Goal: Information Seeking & Learning: Learn about a topic

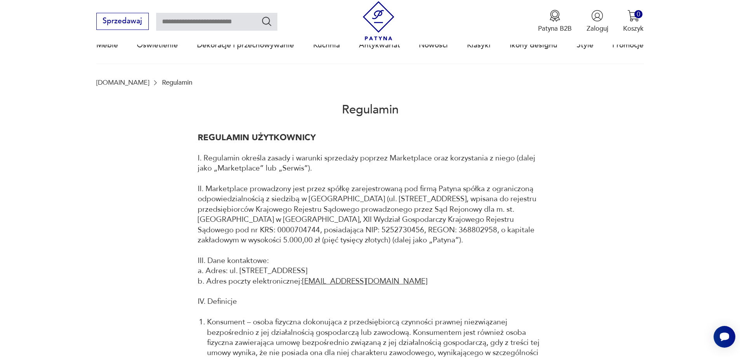
scroll to position [78, 0]
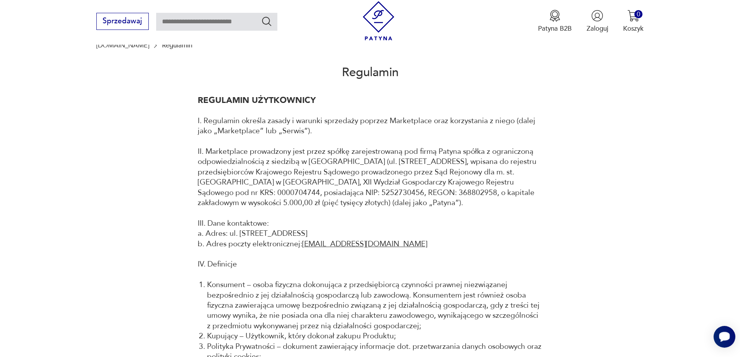
click at [726, 336] on icon "Otwórz czat Smartsupp" at bounding box center [724, 337] width 11 height 10
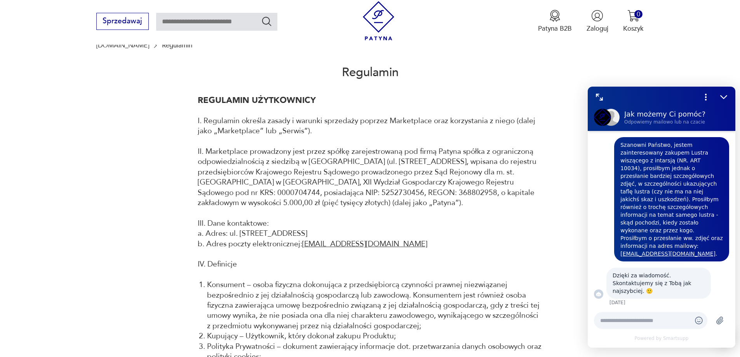
scroll to position [0, 0]
drag, startPoint x: 671, startPoint y: 159, endPoint x: 705, endPoint y: 163, distance: 34.4
click at [705, 163] on div "Szanowni Państwo, jestem zainteresowany zakupem Lustra wiszącego z intarsją (NR…" at bounding box center [672, 199] width 103 height 117
copy div "NR. ART 10034"
click at [194, 21] on input "text" at bounding box center [216, 22] width 121 height 18
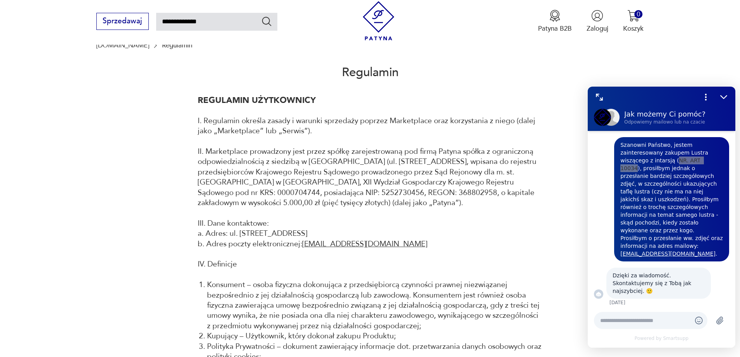
type input "**********"
click at [268, 18] on icon "Szukaj" at bounding box center [266, 21] width 9 height 9
type input "**********"
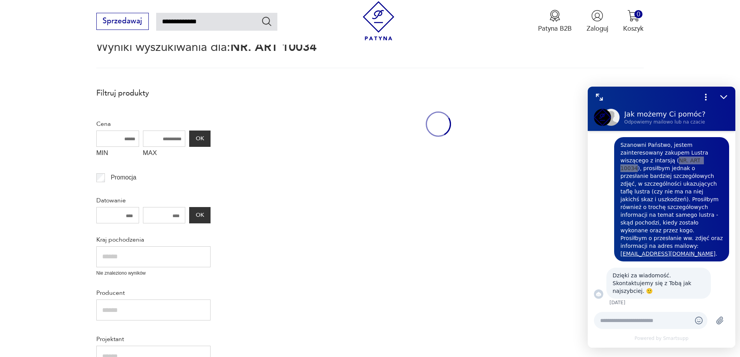
scroll to position [45, 0]
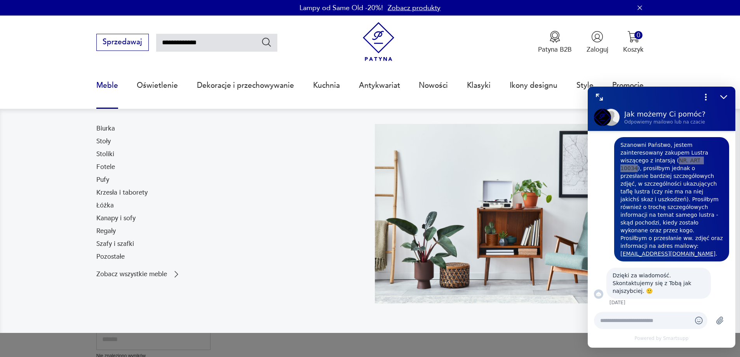
click at [106, 87] on link "Meble" at bounding box center [107, 86] width 22 height 36
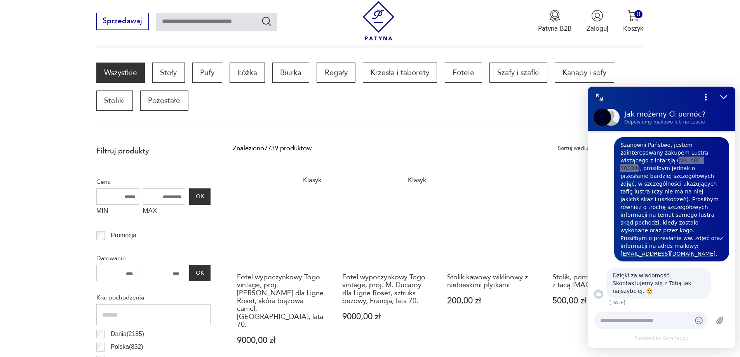
scroll to position [258, 0]
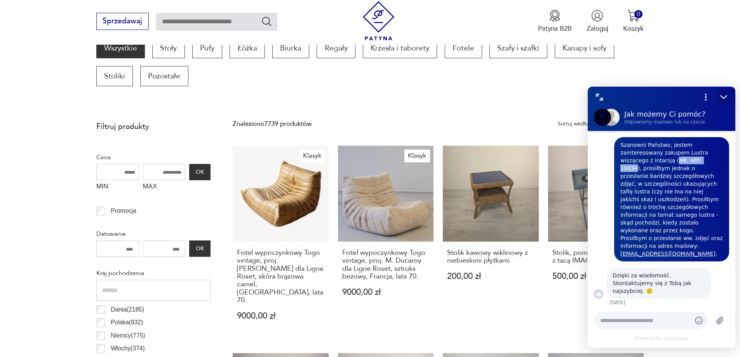
click at [723, 98] on icon "Zmniejsz" at bounding box center [724, 97] width 10 height 10
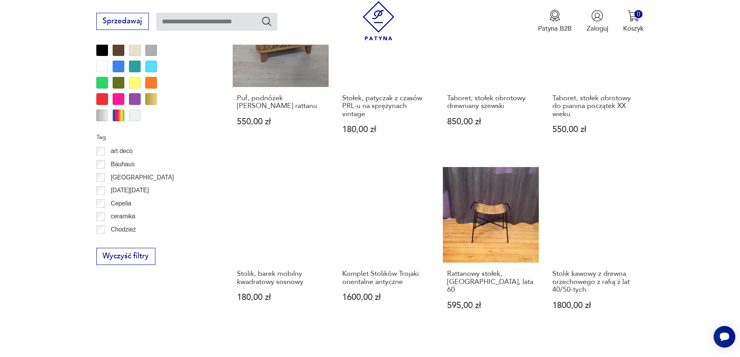
scroll to position [880, 0]
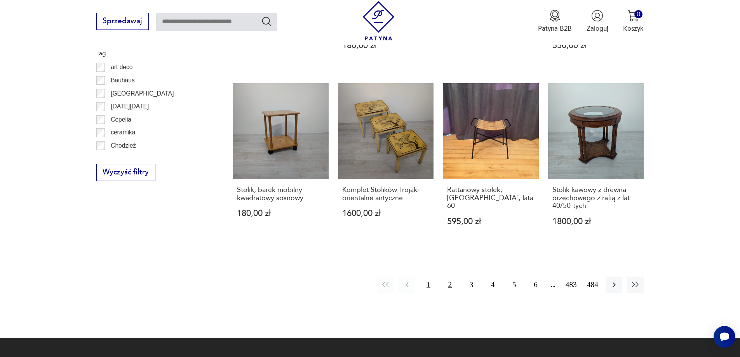
click at [452, 277] on button "2" at bounding box center [450, 285] width 17 height 17
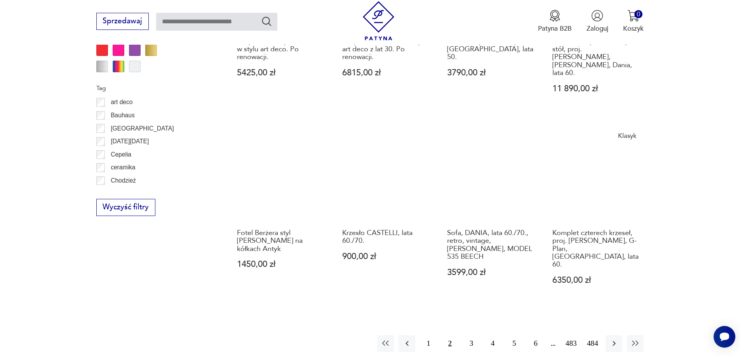
scroll to position [920, 0]
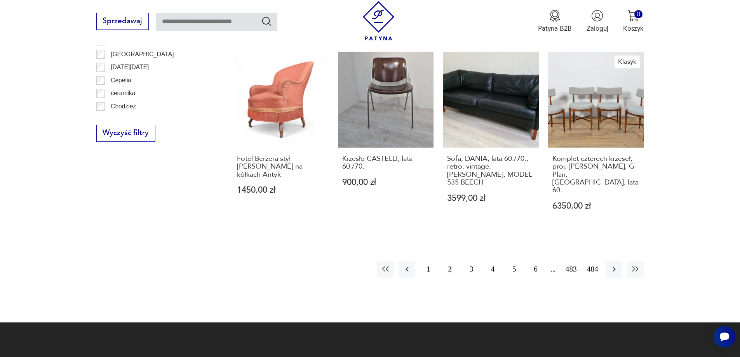
click at [471, 261] on button "3" at bounding box center [471, 269] width 17 height 17
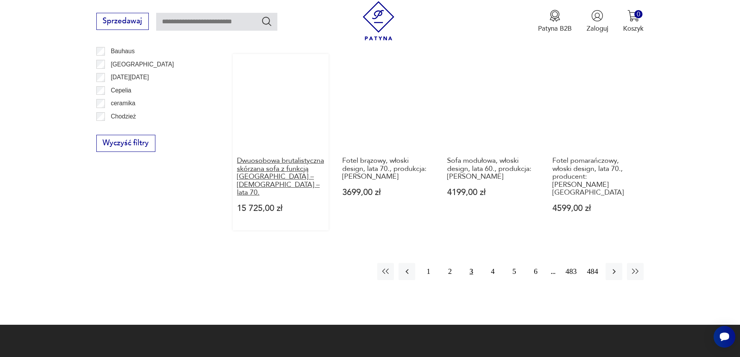
scroll to position [920, 0]
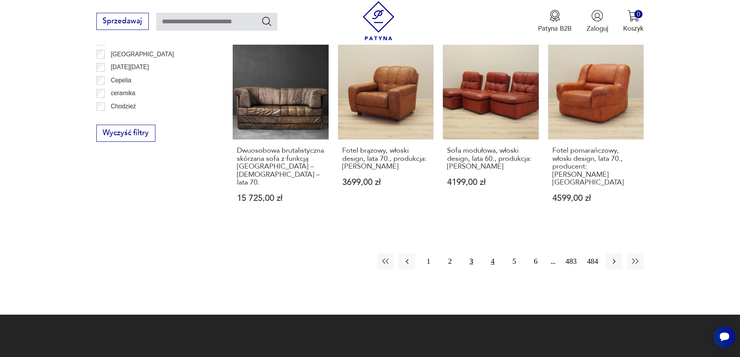
click at [494, 253] on button "4" at bounding box center [493, 261] width 17 height 17
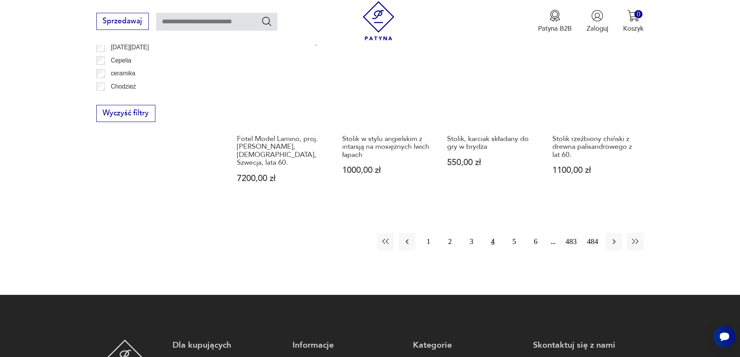
scroll to position [959, 0]
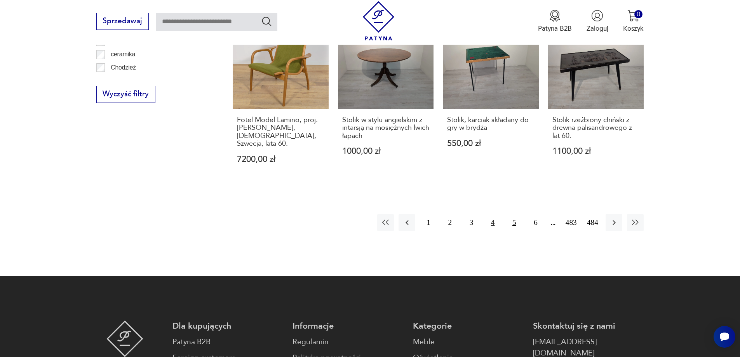
click at [512, 214] on button "5" at bounding box center [514, 222] width 17 height 17
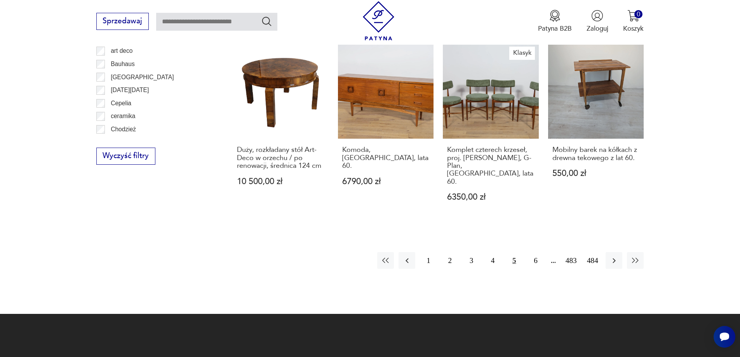
scroll to position [920, 0]
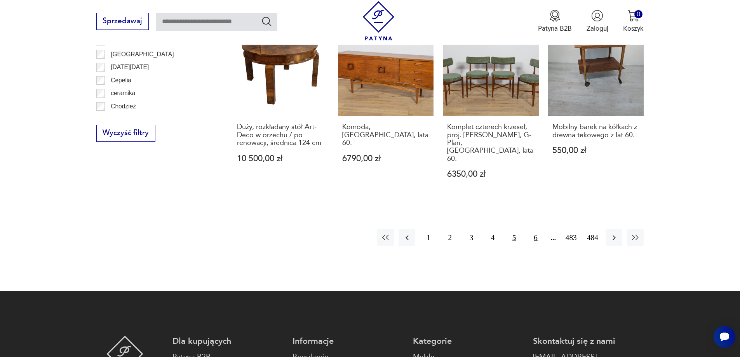
click at [533, 230] on button "6" at bounding box center [535, 237] width 17 height 17
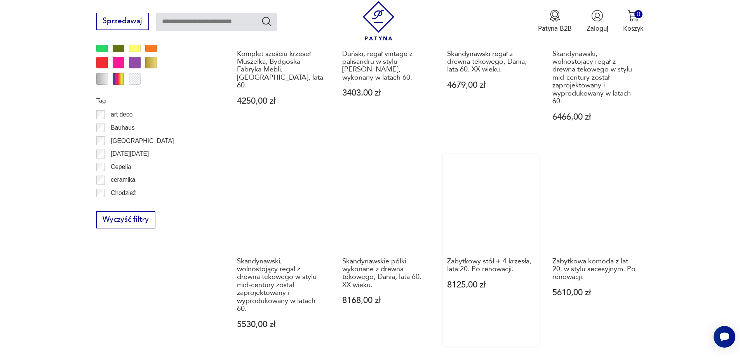
scroll to position [959, 0]
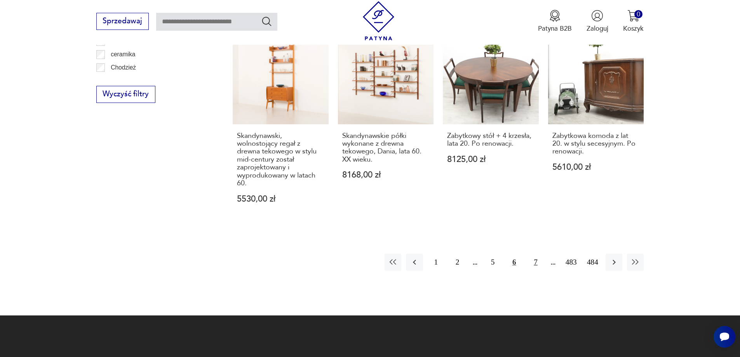
click at [535, 254] on button "7" at bounding box center [535, 262] width 17 height 17
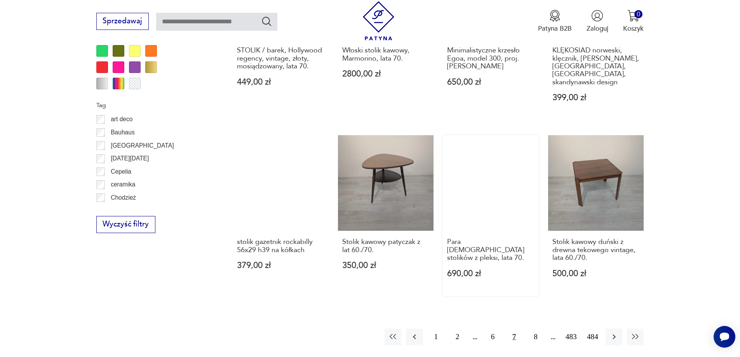
scroll to position [842, 0]
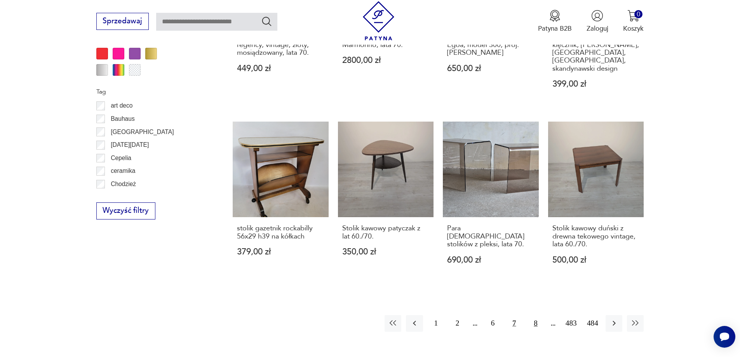
click at [535, 315] on button "8" at bounding box center [535, 323] width 17 height 17
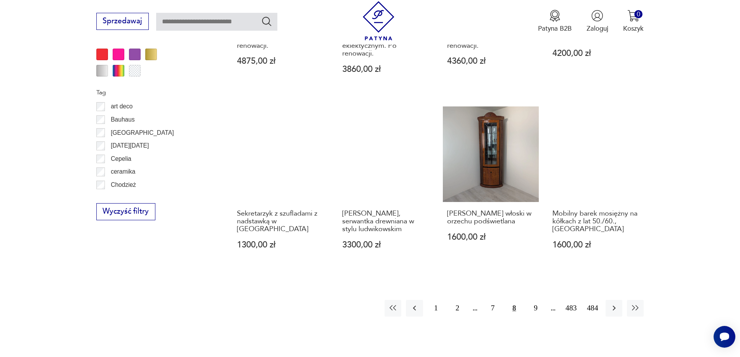
scroll to position [842, 0]
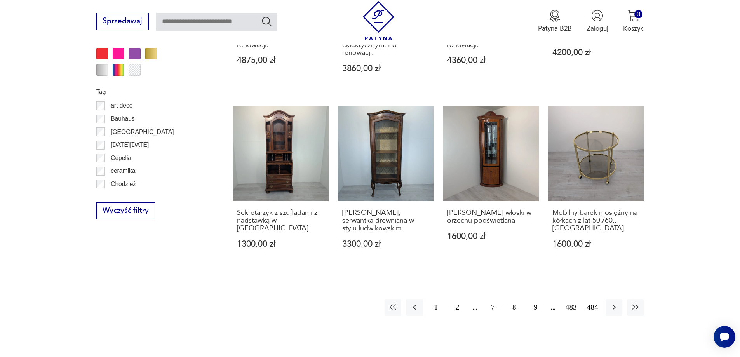
click at [534, 299] on button "9" at bounding box center [535, 307] width 17 height 17
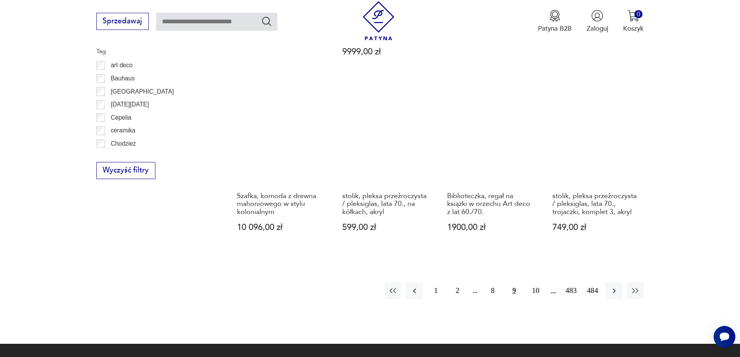
scroll to position [959, 0]
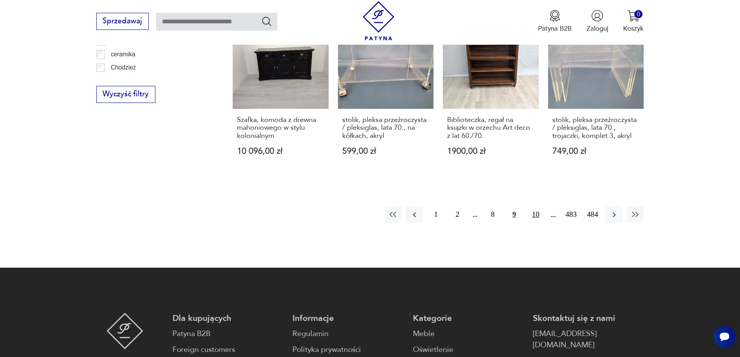
click at [536, 206] on button "10" at bounding box center [535, 214] width 17 height 17
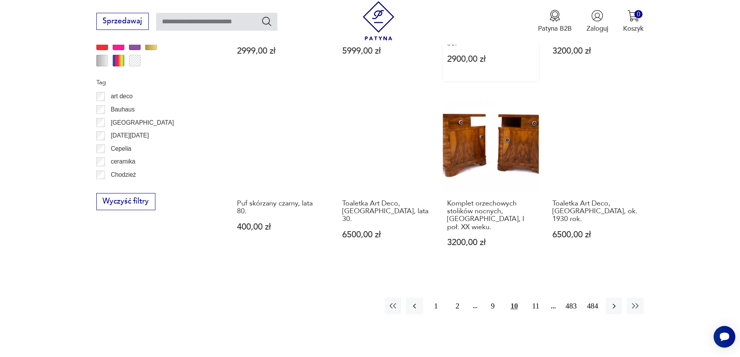
scroll to position [881, 0]
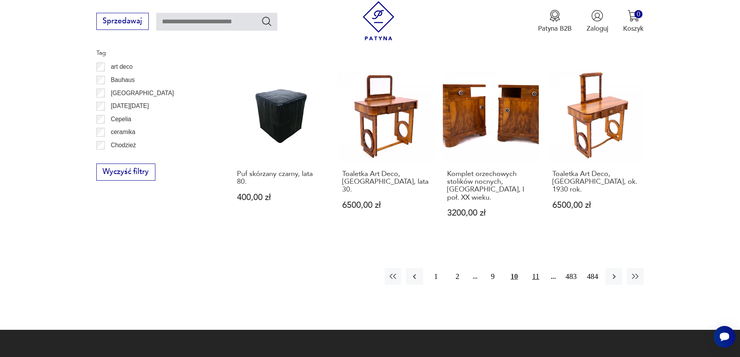
click at [535, 268] on button "11" at bounding box center [535, 276] width 17 height 17
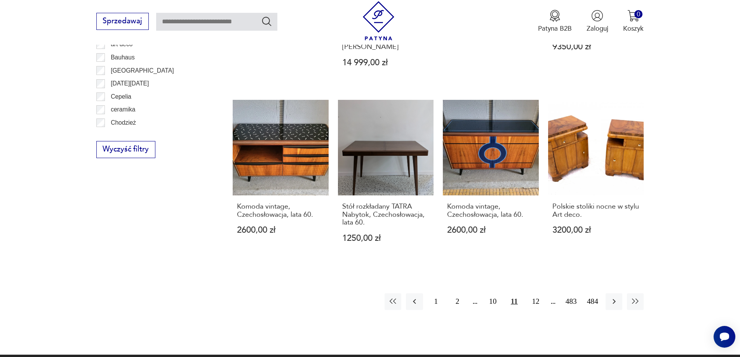
scroll to position [920, 0]
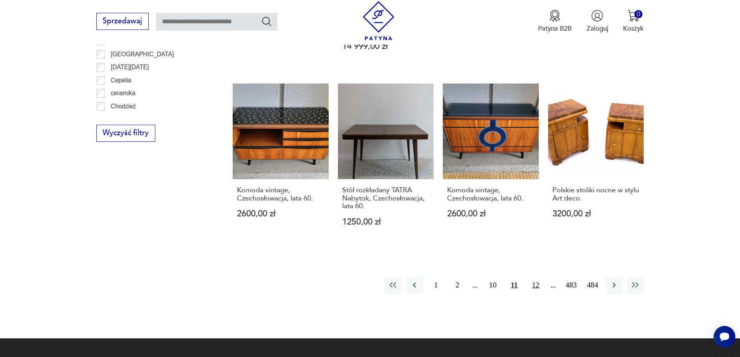
click at [536, 277] on button "12" at bounding box center [535, 285] width 17 height 17
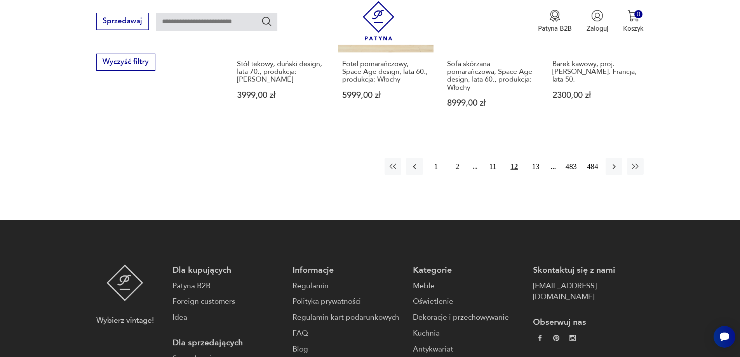
scroll to position [997, 0]
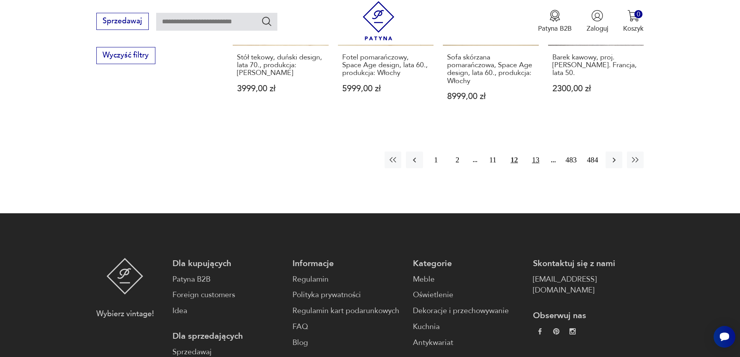
click at [538, 153] on button "13" at bounding box center [535, 160] width 17 height 17
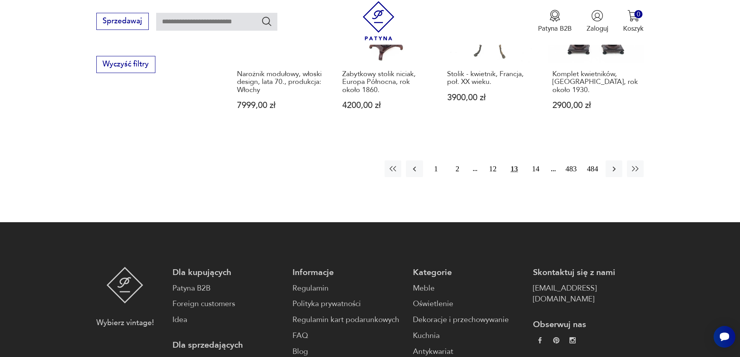
scroll to position [997, 0]
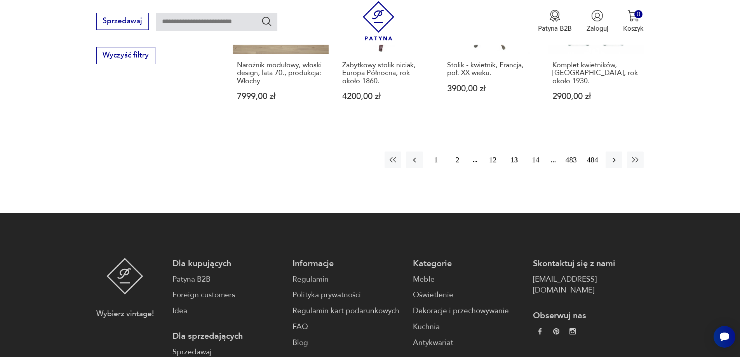
click at [534, 152] on button "14" at bounding box center [535, 160] width 17 height 17
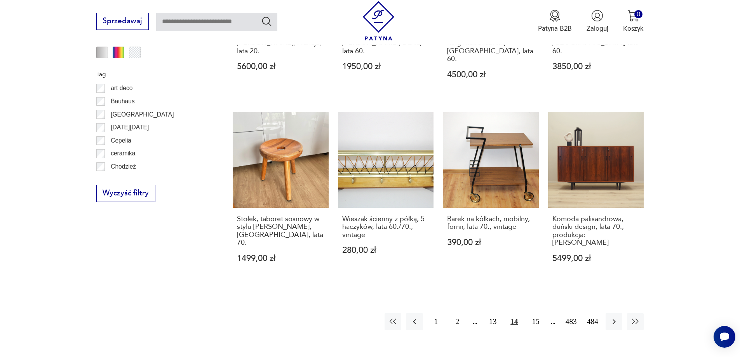
scroll to position [920, 0]
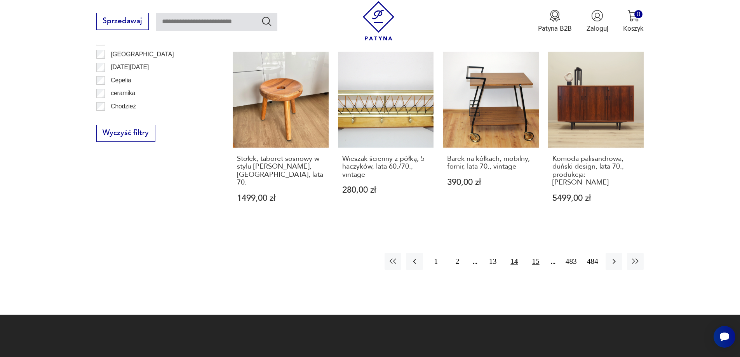
click at [535, 253] on button "15" at bounding box center [535, 261] width 17 height 17
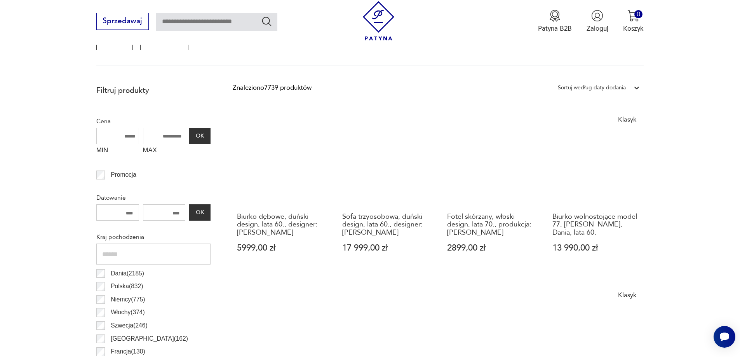
scroll to position [337, 0]
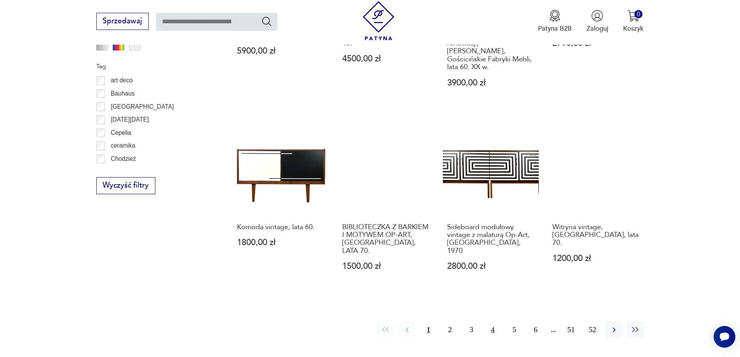
scroll to position [881, 0]
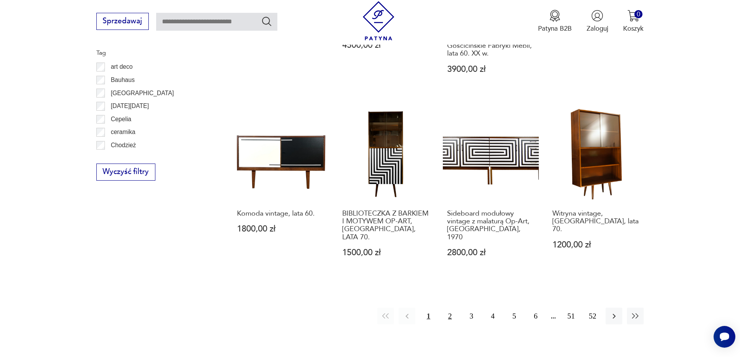
click at [448, 308] on button "2" at bounding box center [450, 316] width 17 height 17
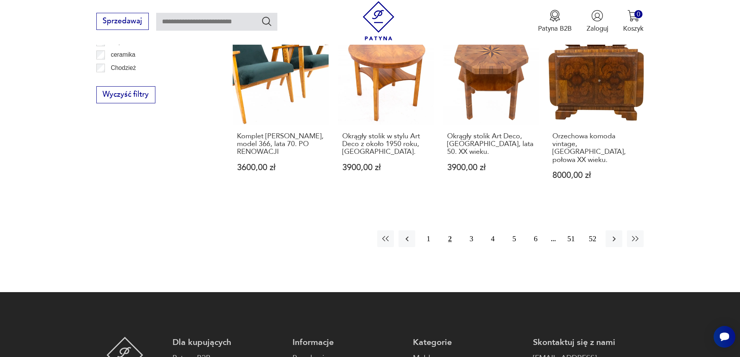
scroll to position [959, 0]
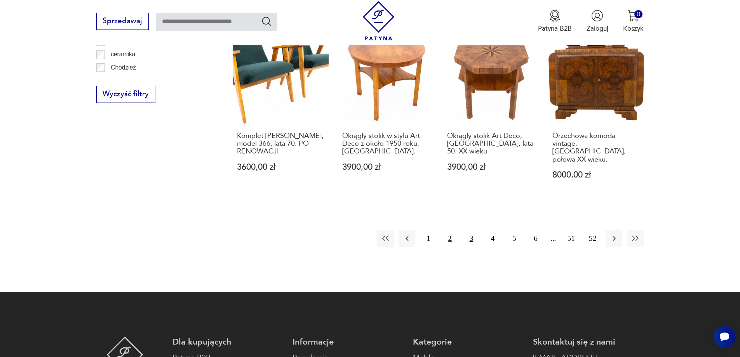
click at [471, 230] on button "3" at bounding box center [471, 238] width 17 height 17
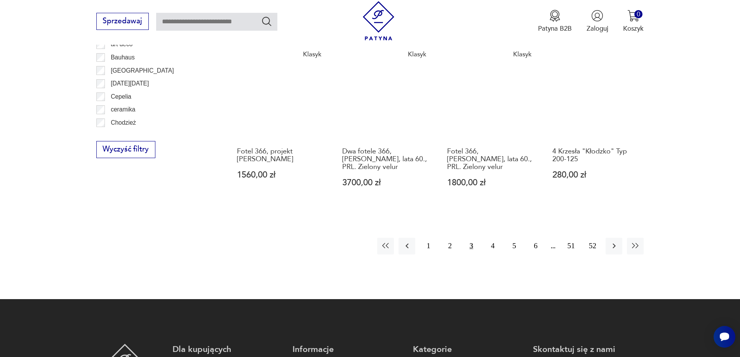
scroll to position [959, 0]
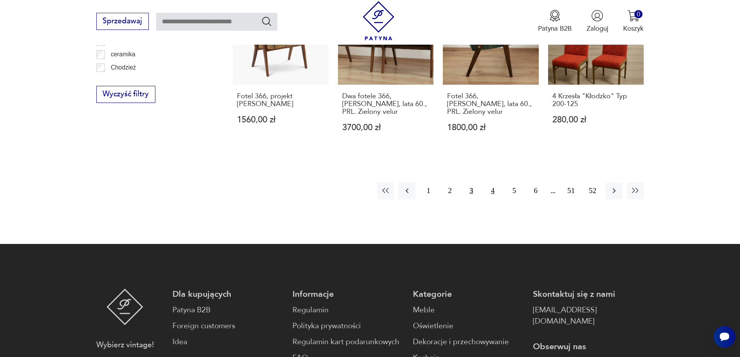
click at [492, 183] on button "4" at bounding box center [493, 191] width 17 height 17
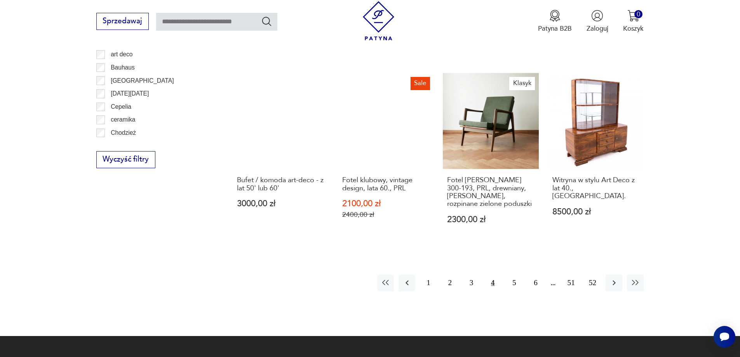
scroll to position [959, 0]
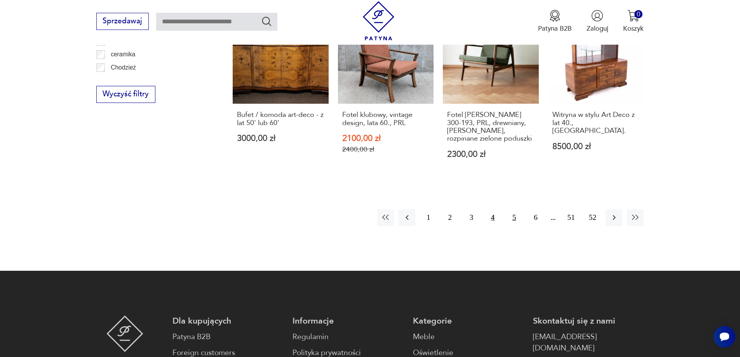
click at [517, 210] on button "5" at bounding box center [514, 218] width 17 height 17
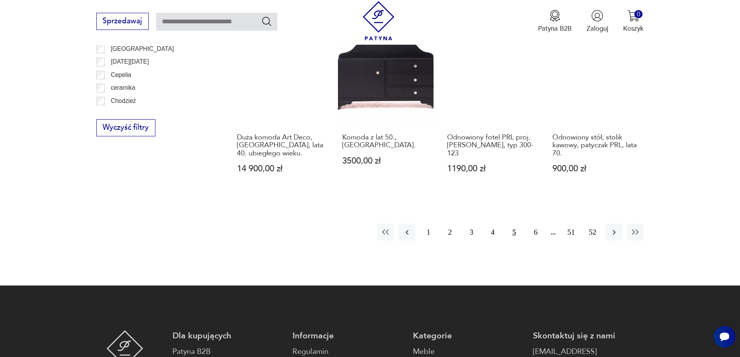
scroll to position [959, 0]
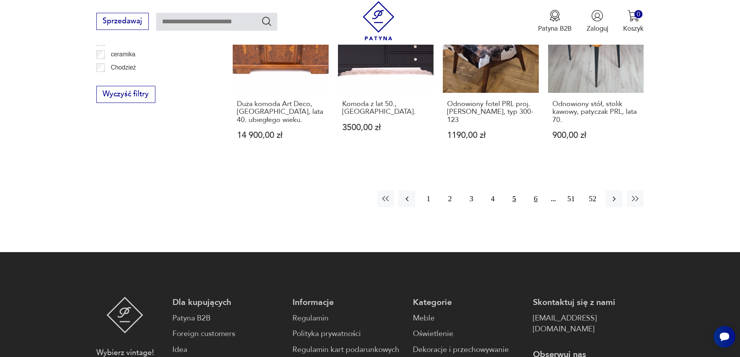
click at [538, 190] on button "6" at bounding box center [535, 198] width 17 height 17
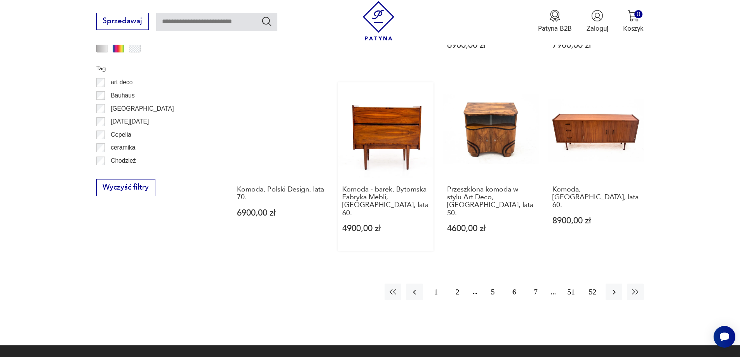
scroll to position [881, 0]
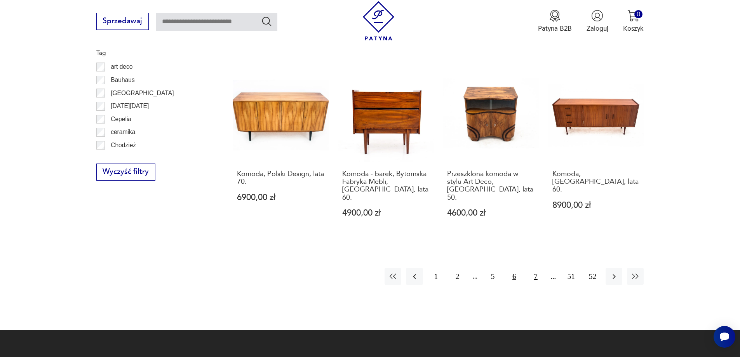
click at [536, 268] on button "7" at bounding box center [535, 276] width 17 height 17
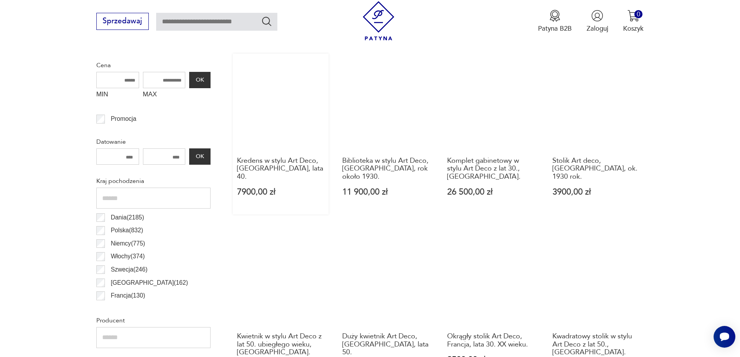
scroll to position [337, 0]
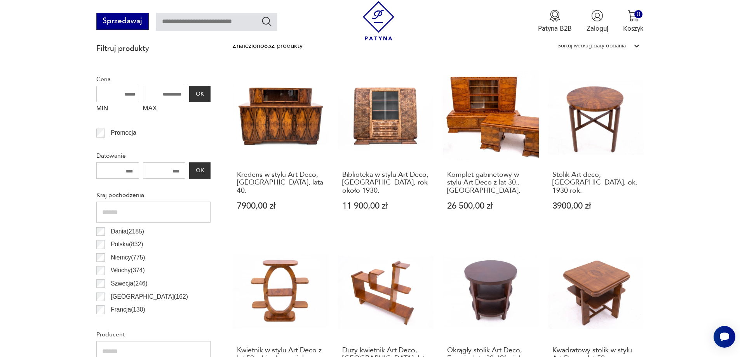
click at [125, 17] on button "Sprzedawaj" at bounding box center [122, 21] width 52 height 17
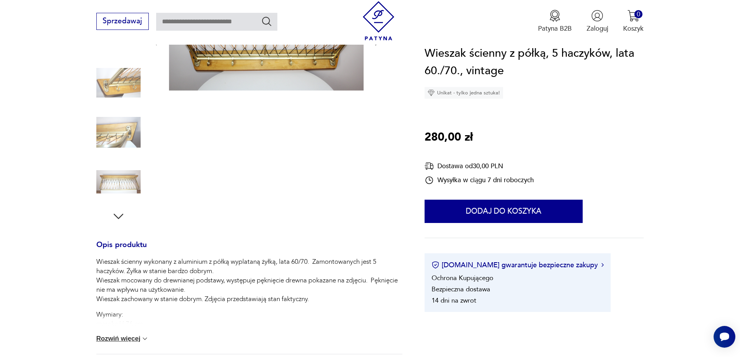
scroll to position [78, 0]
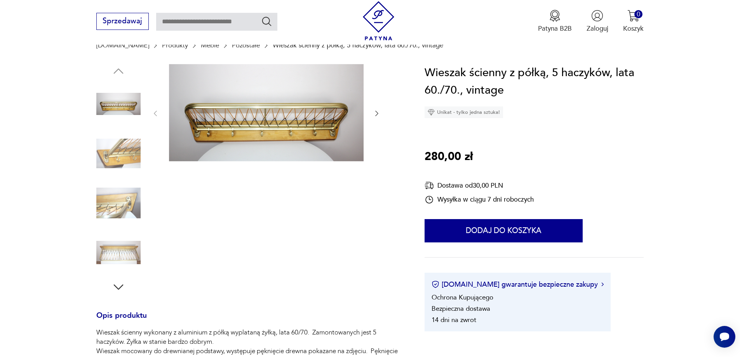
click at [111, 248] on img at bounding box center [118, 252] width 44 height 44
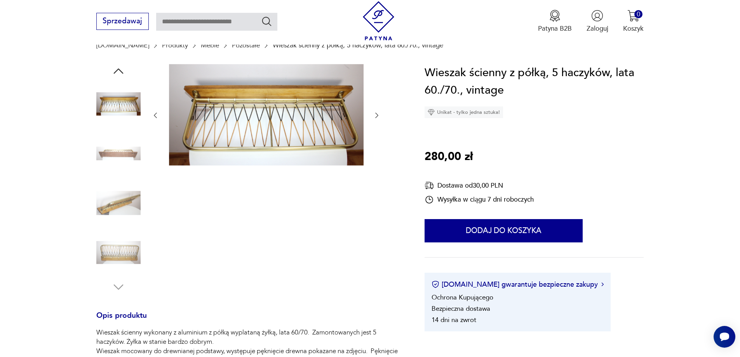
click at [107, 202] on img at bounding box center [118, 203] width 44 height 44
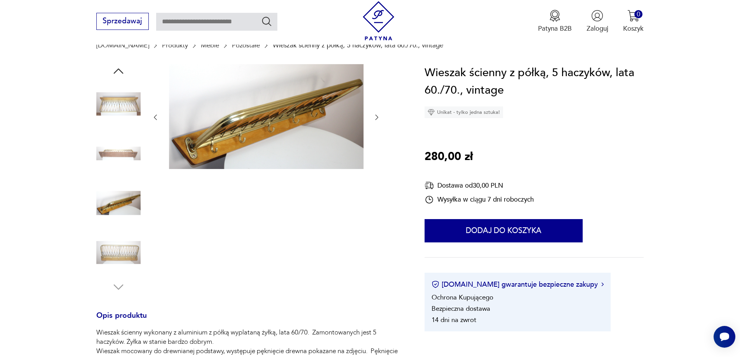
click at [104, 176] on div at bounding box center [118, 154] width 44 height 46
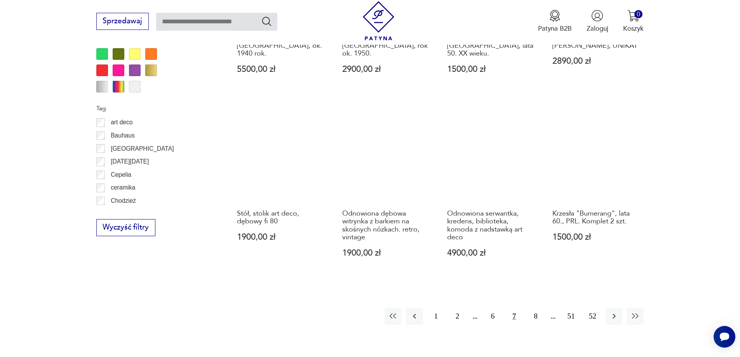
scroll to position [919, 0]
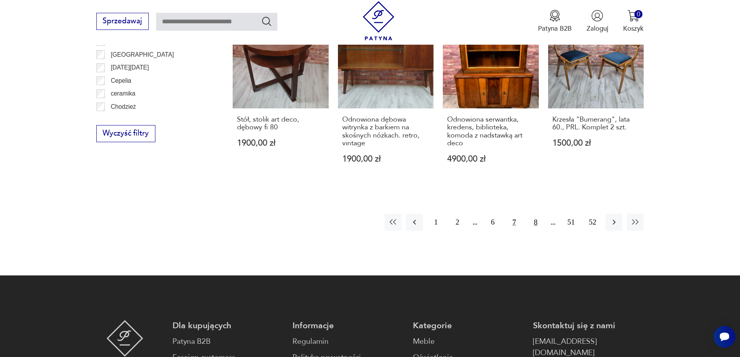
click at [537, 224] on button "8" at bounding box center [535, 222] width 17 height 17
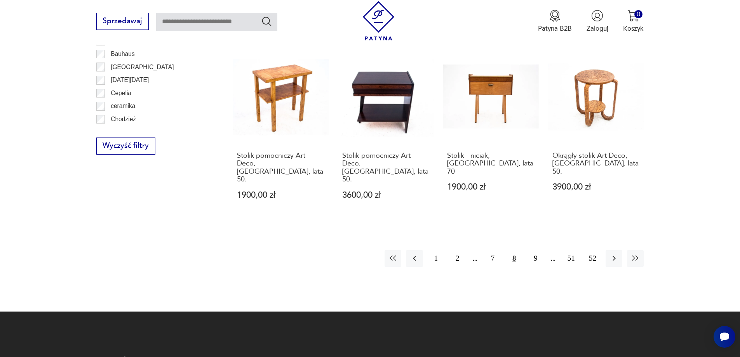
scroll to position [920, 0]
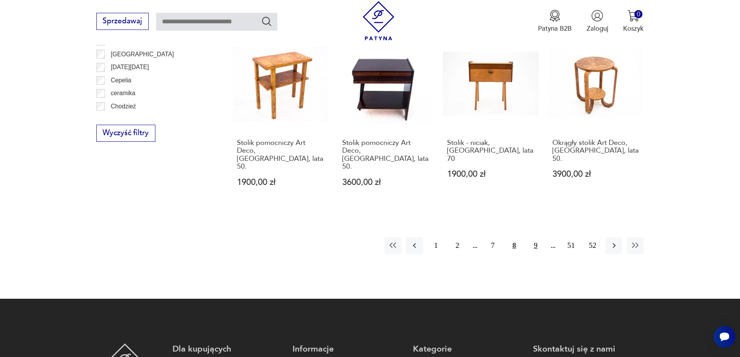
click at [537, 237] on button "9" at bounding box center [535, 245] width 17 height 17
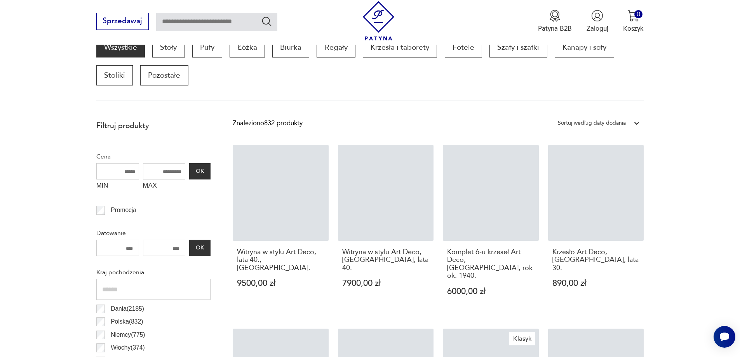
scroll to position [259, 0]
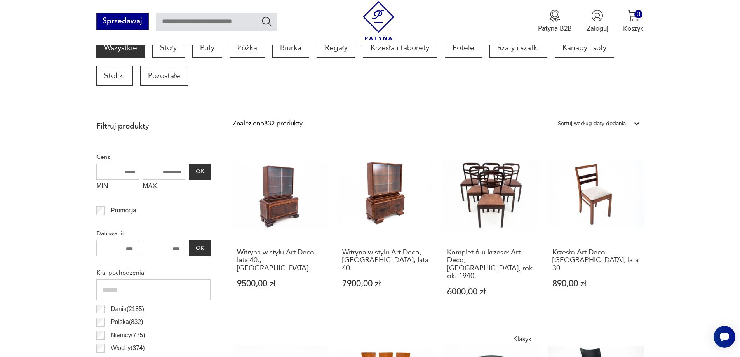
click at [125, 23] on button "Sprzedawaj" at bounding box center [122, 21] width 52 height 17
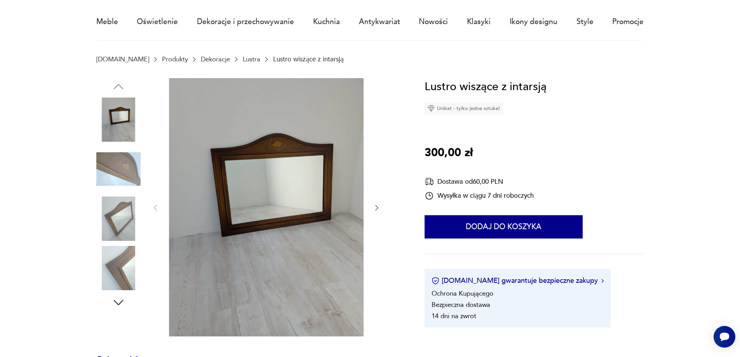
scroll to position [78, 0]
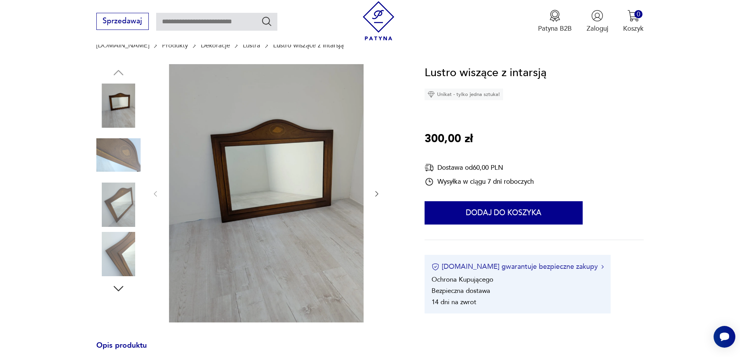
click at [602, 267] on img at bounding box center [603, 267] width 2 height 4
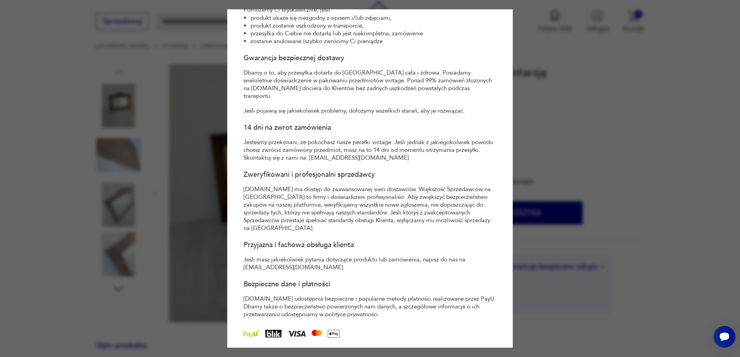
scroll to position [84, 0]
